Goal: Transaction & Acquisition: Purchase product/service

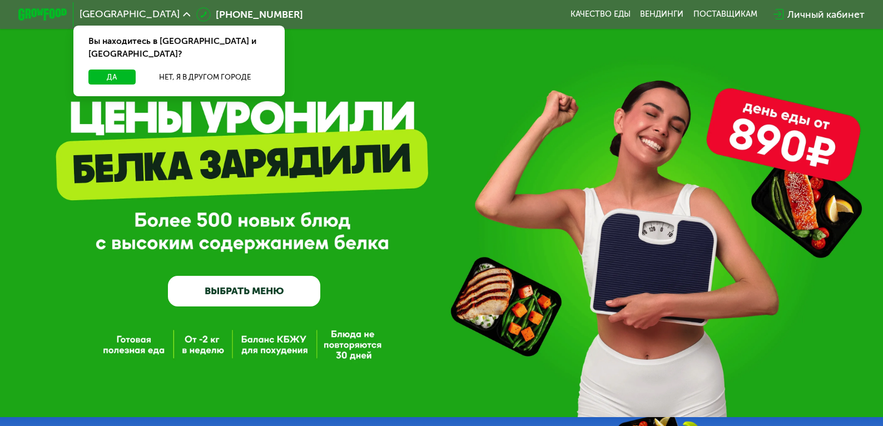
click at [253, 296] on link "ВЫБРАТЬ МЕНЮ" at bounding box center [244, 291] width 153 height 31
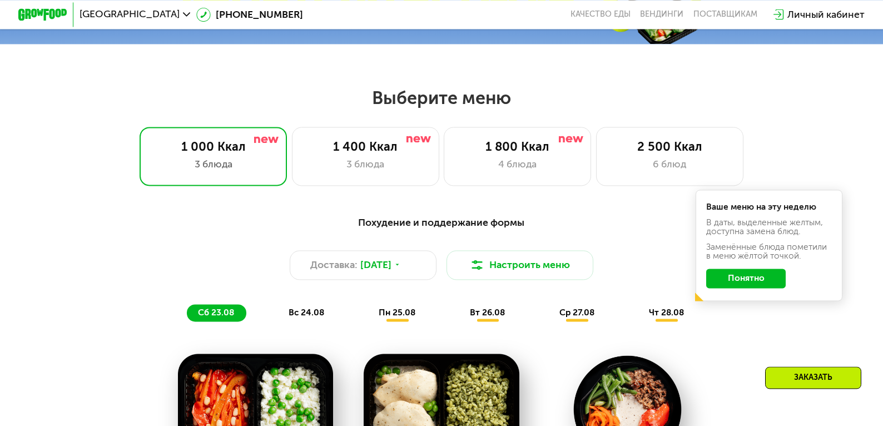
scroll to position [454, 0]
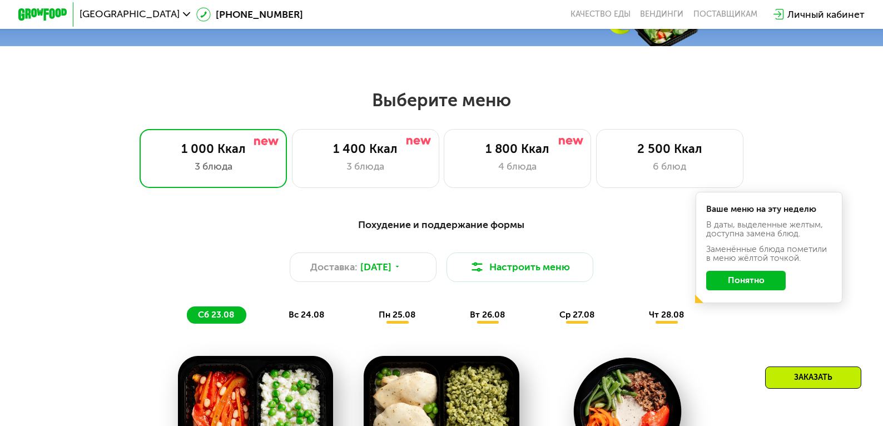
click at [738, 279] on button "Понятно" at bounding box center [745, 280] width 79 height 19
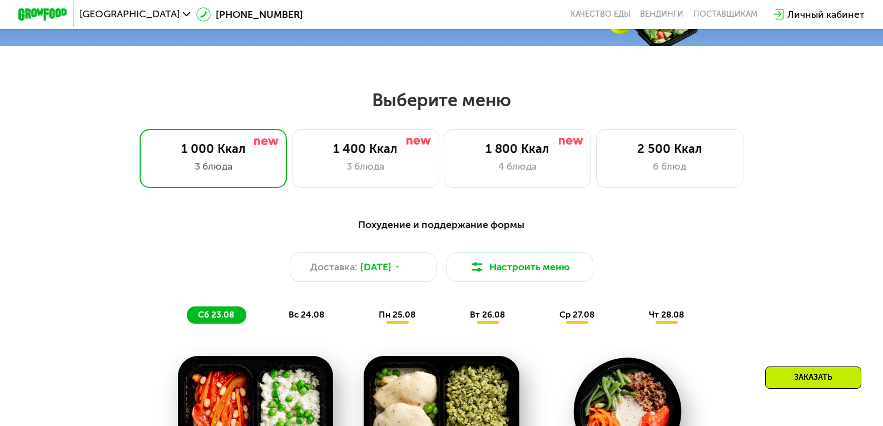
click at [367, 318] on div "вс 24.08" at bounding box center [397, 314] width 60 height 17
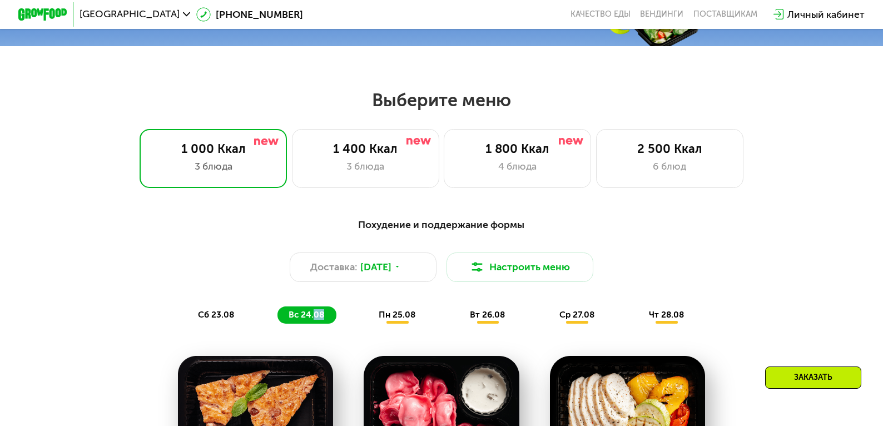
click at [322, 318] on span "вс 24.08" at bounding box center [307, 314] width 36 height 11
click at [181, 311] on div "Похудение и поддержание формы Доставка: 22 авг, пт Настроить меню сб 23.08 вс 2…" at bounding box center [441, 270] width 726 height 106
click at [277, 312] on div "сб 23.08" at bounding box center [306, 314] width 59 height 17
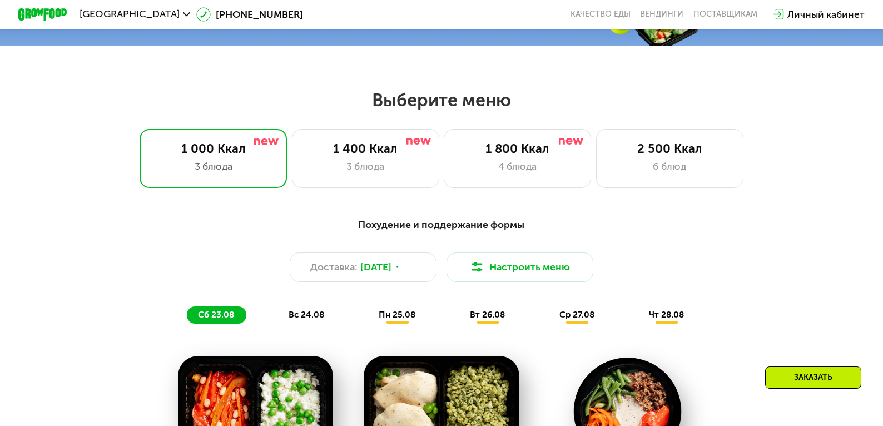
click at [367, 314] on div "вс 24.08" at bounding box center [397, 314] width 60 height 17
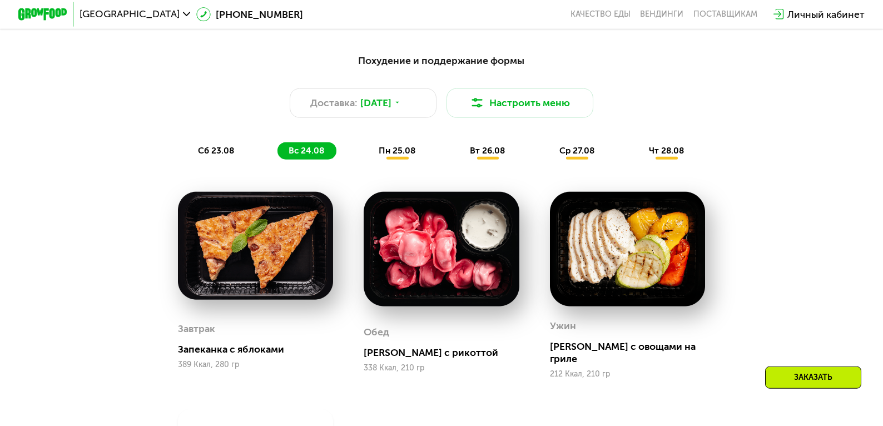
scroll to position [581, 0]
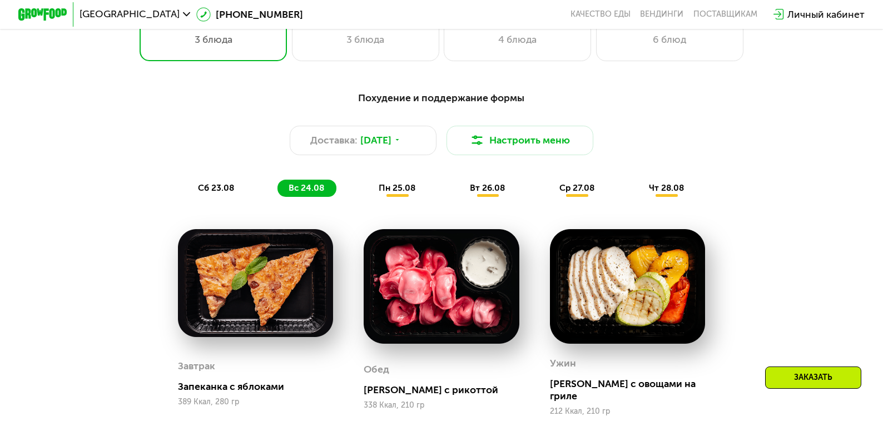
click at [459, 197] on div "пн 25.08" at bounding box center [488, 188] width 58 height 17
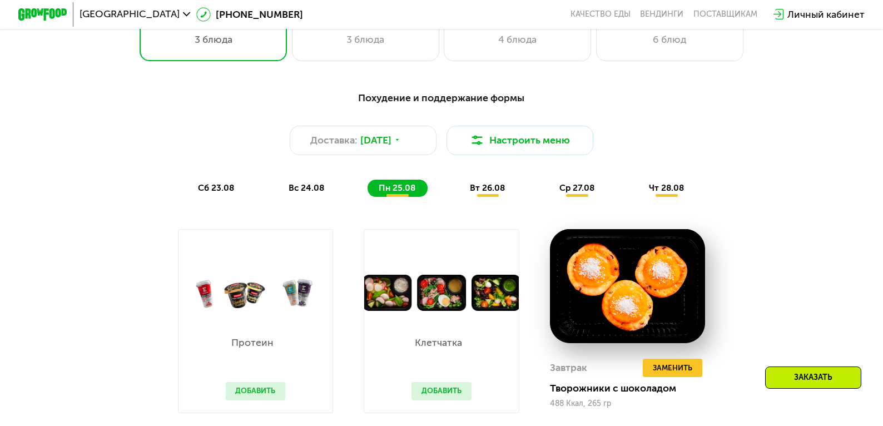
click at [484, 193] on span "вт 26.08" at bounding box center [487, 187] width 35 height 11
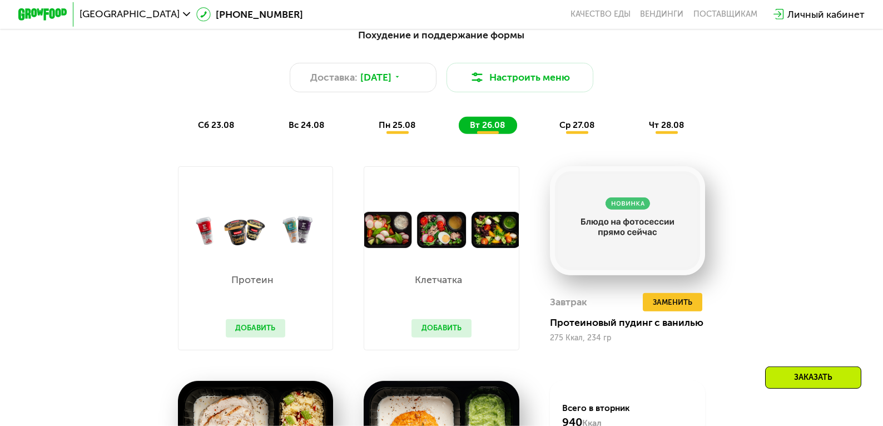
scroll to position [644, 0]
click at [573, 125] on span "ср 27.08" at bounding box center [576, 124] width 35 height 11
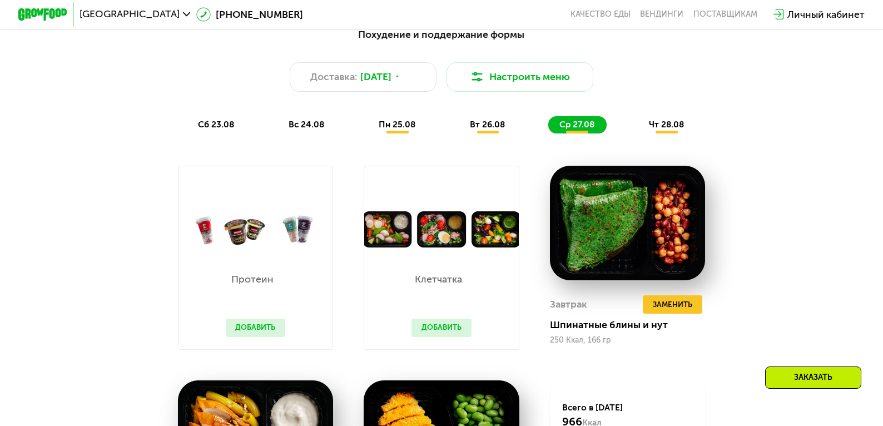
click at [655, 130] on span "чт 28.08" at bounding box center [666, 124] width 35 height 11
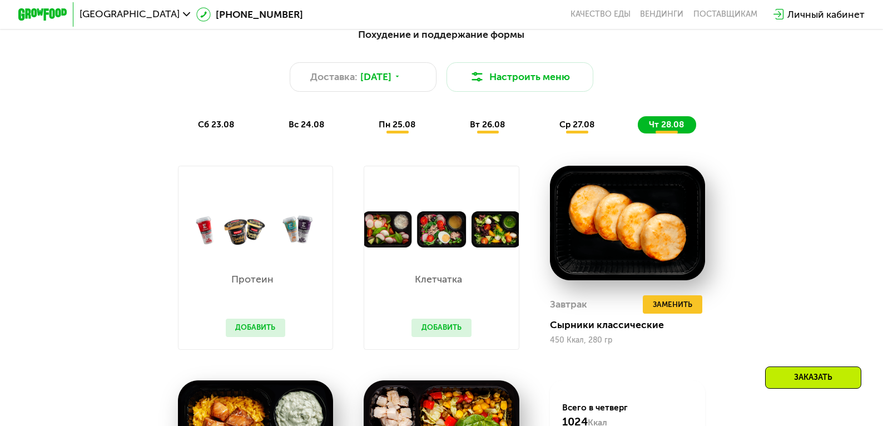
click at [220, 128] on span "сб 23.08" at bounding box center [216, 124] width 36 height 11
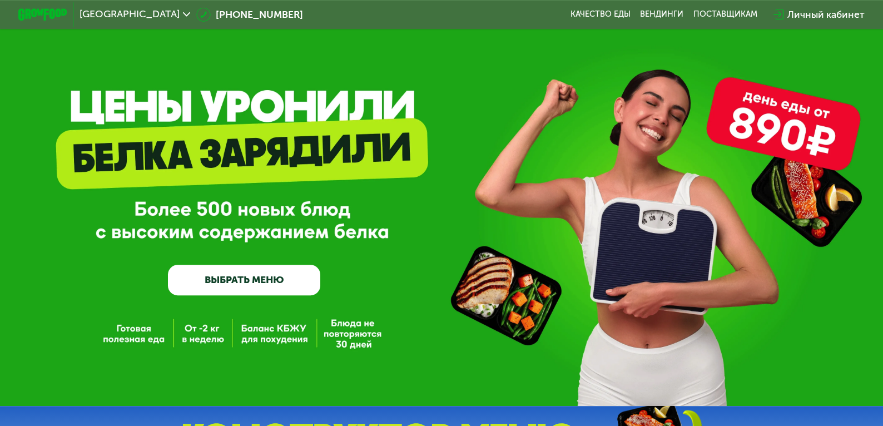
scroll to position [0, 0]
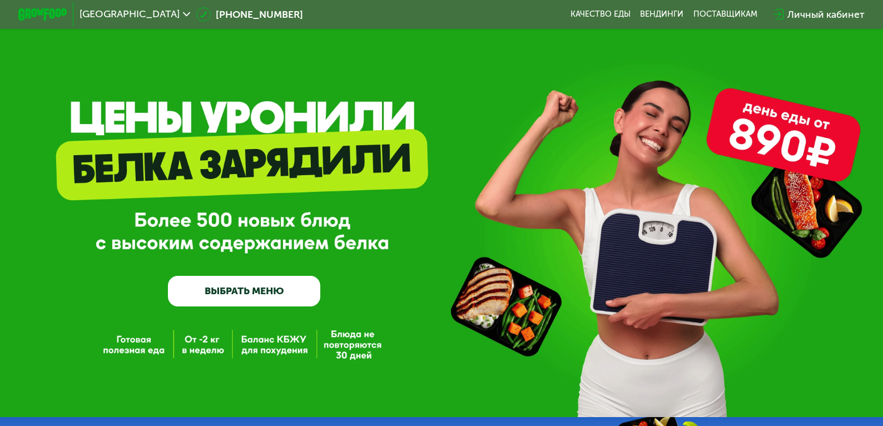
click at [271, 294] on link "ВЫБРАТЬ МЕНЮ" at bounding box center [244, 291] width 153 height 31
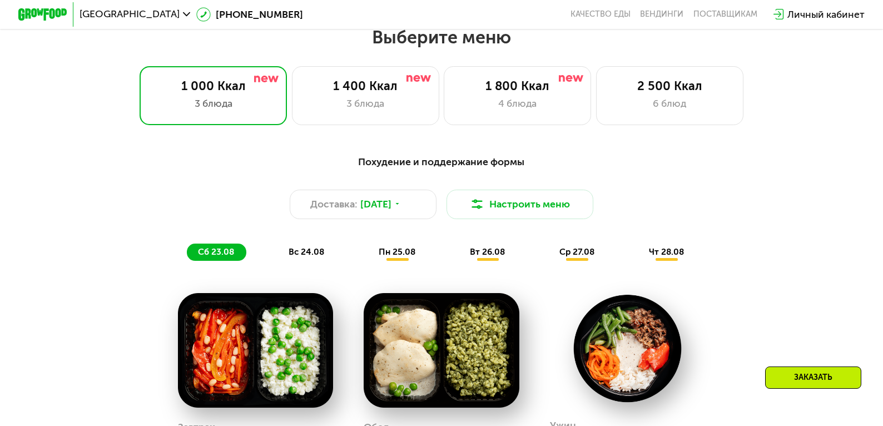
scroll to position [518, 0]
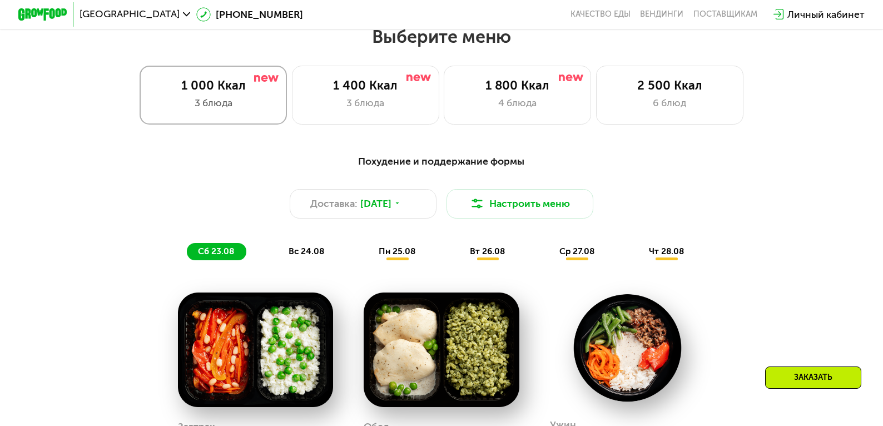
click at [220, 103] on div "3 блюда" at bounding box center [213, 103] width 122 height 14
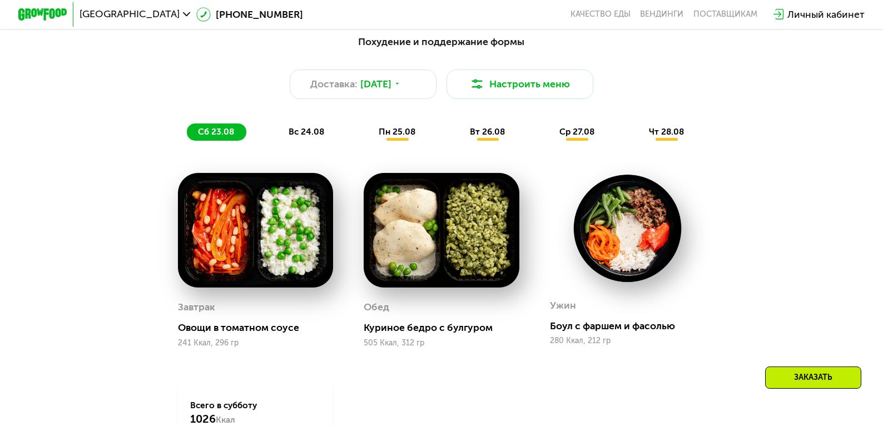
scroll to position [644, 0]
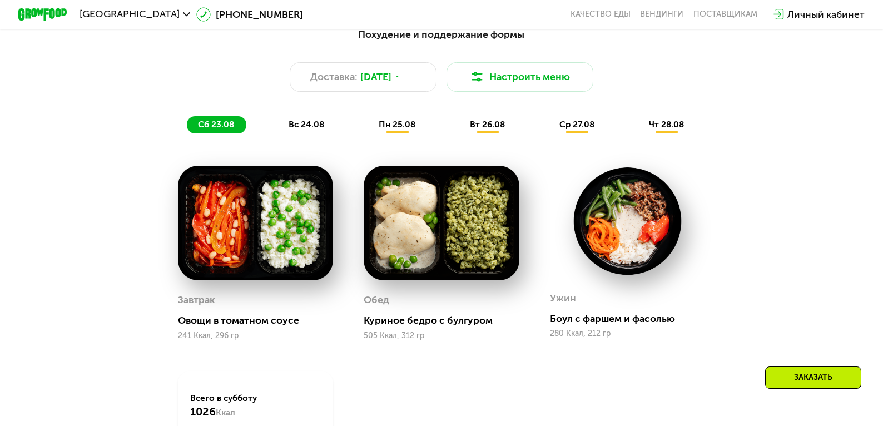
click at [277, 221] on img at bounding box center [255, 223] width 155 height 115
click at [314, 130] on span "вс 24.08" at bounding box center [307, 124] width 36 height 11
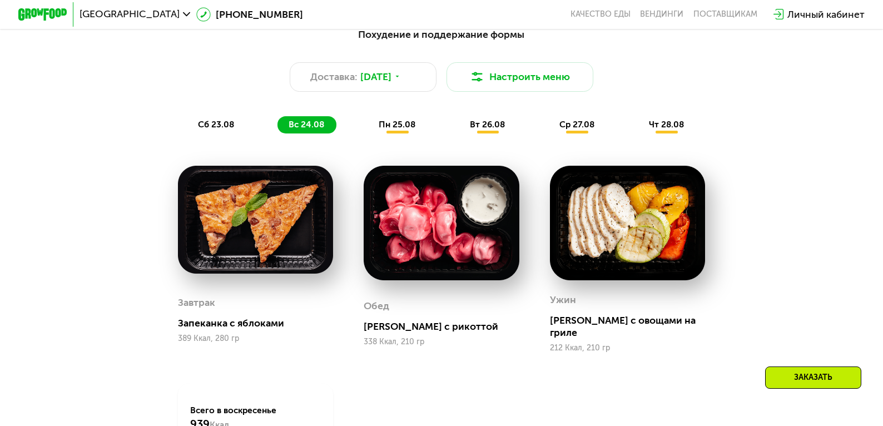
click at [804, 378] on div "Заказать" at bounding box center [813, 377] width 96 height 22
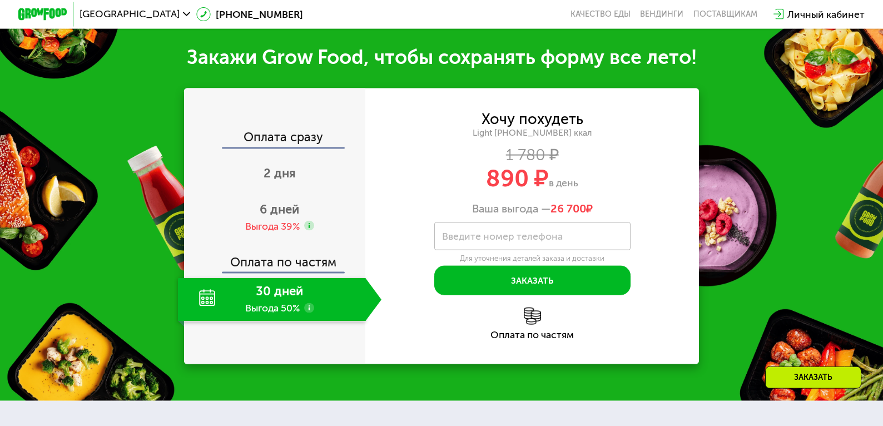
scroll to position [1211, 0]
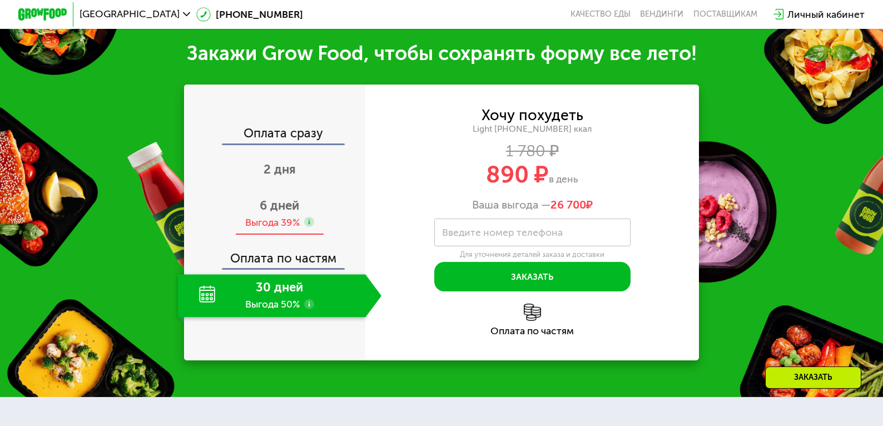
click at [294, 198] on span "6 дней" at bounding box center [279, 205] width 39 height 15
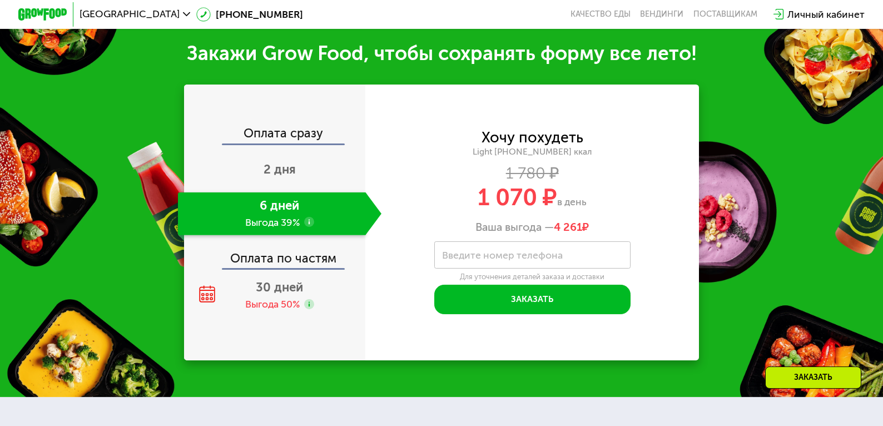
click at [300, 260] on div "Оплата по частям" at bounding box center [275, 254] width 180 height 28
click at [288, 205] on div "6 дней Выгода 39%" at bounding box center [271, 213] width 187 height 43
click at [308, 217] on use at bounding box center [309, 222] width 10 height 10
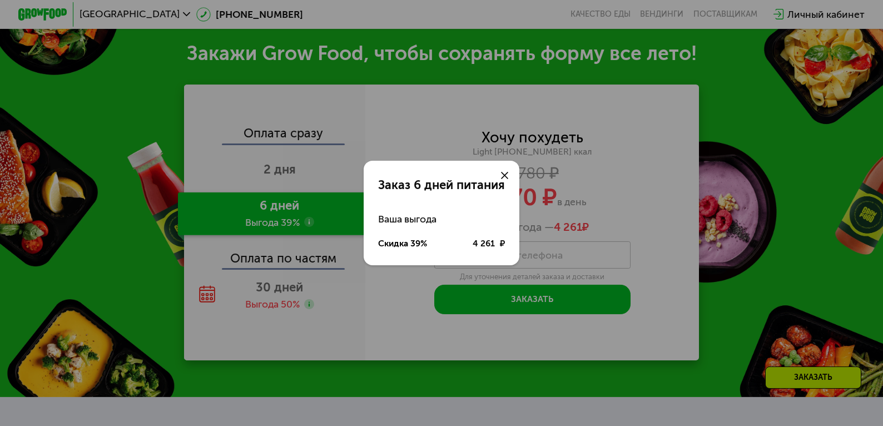
click at [507, 176] on use at bounding box center [504, 175] width 7 height 7
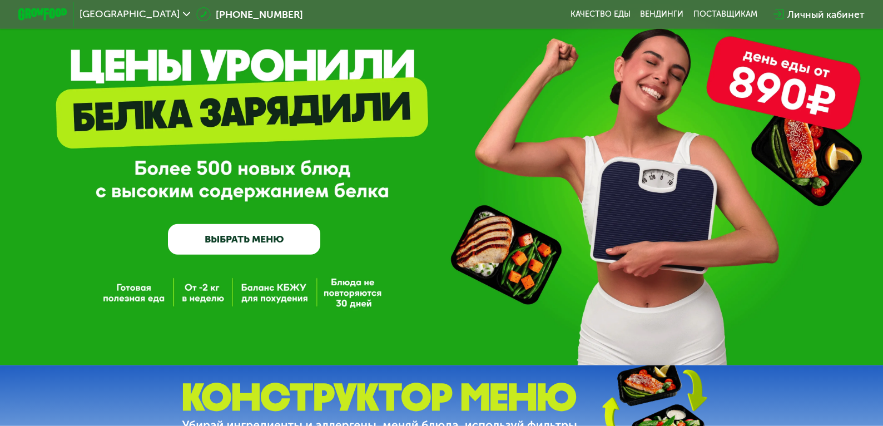
scroll to position [0, 0]
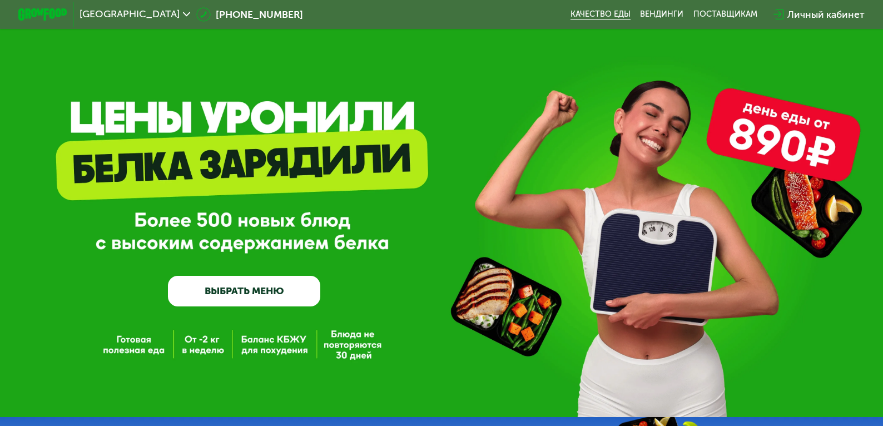
click at [608, 14] on link "Качество еды" at bounding box center [600, 14] width 60 height 10
